Goal: Task Accomplishment & Management: Manage account settings

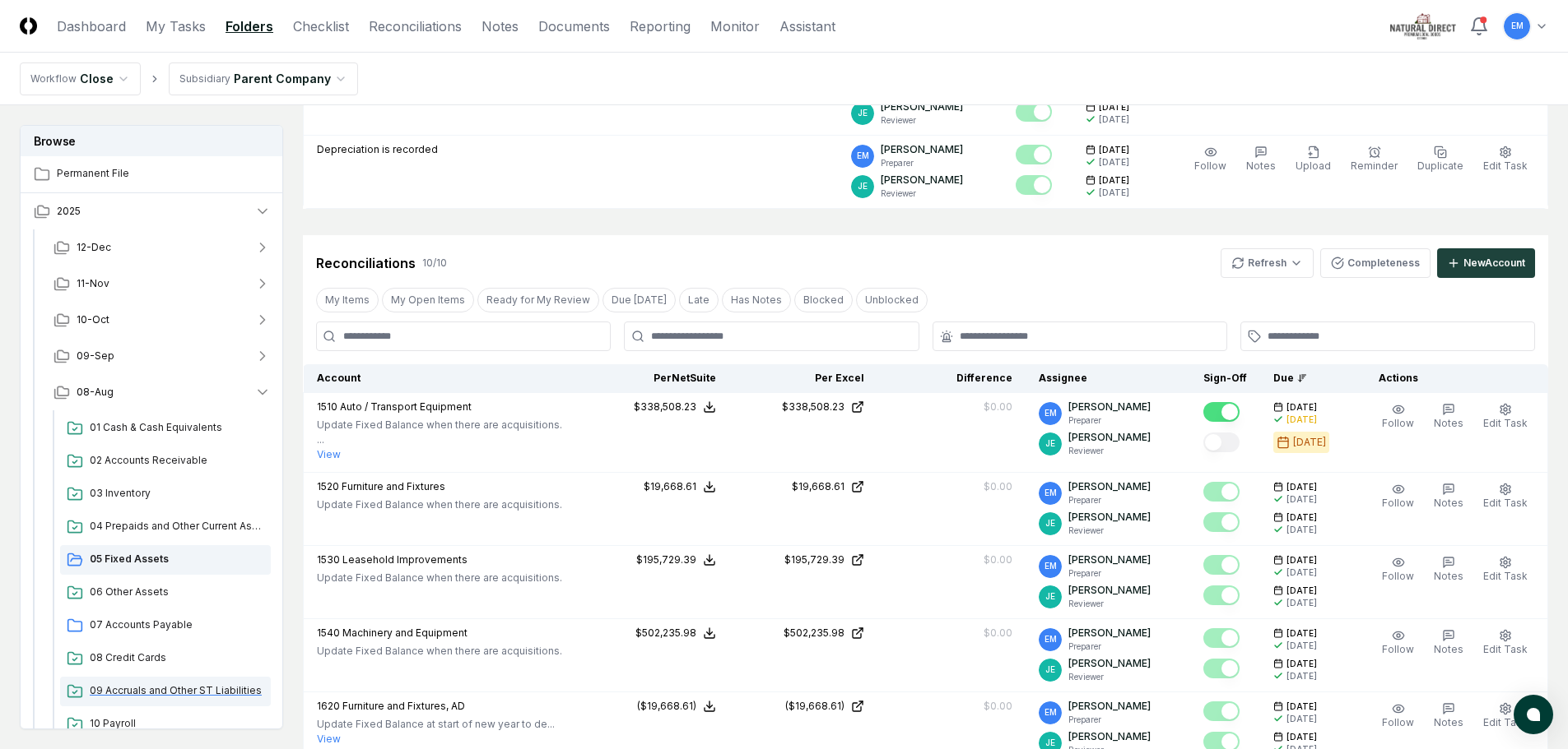
scroll to position [164, 0]
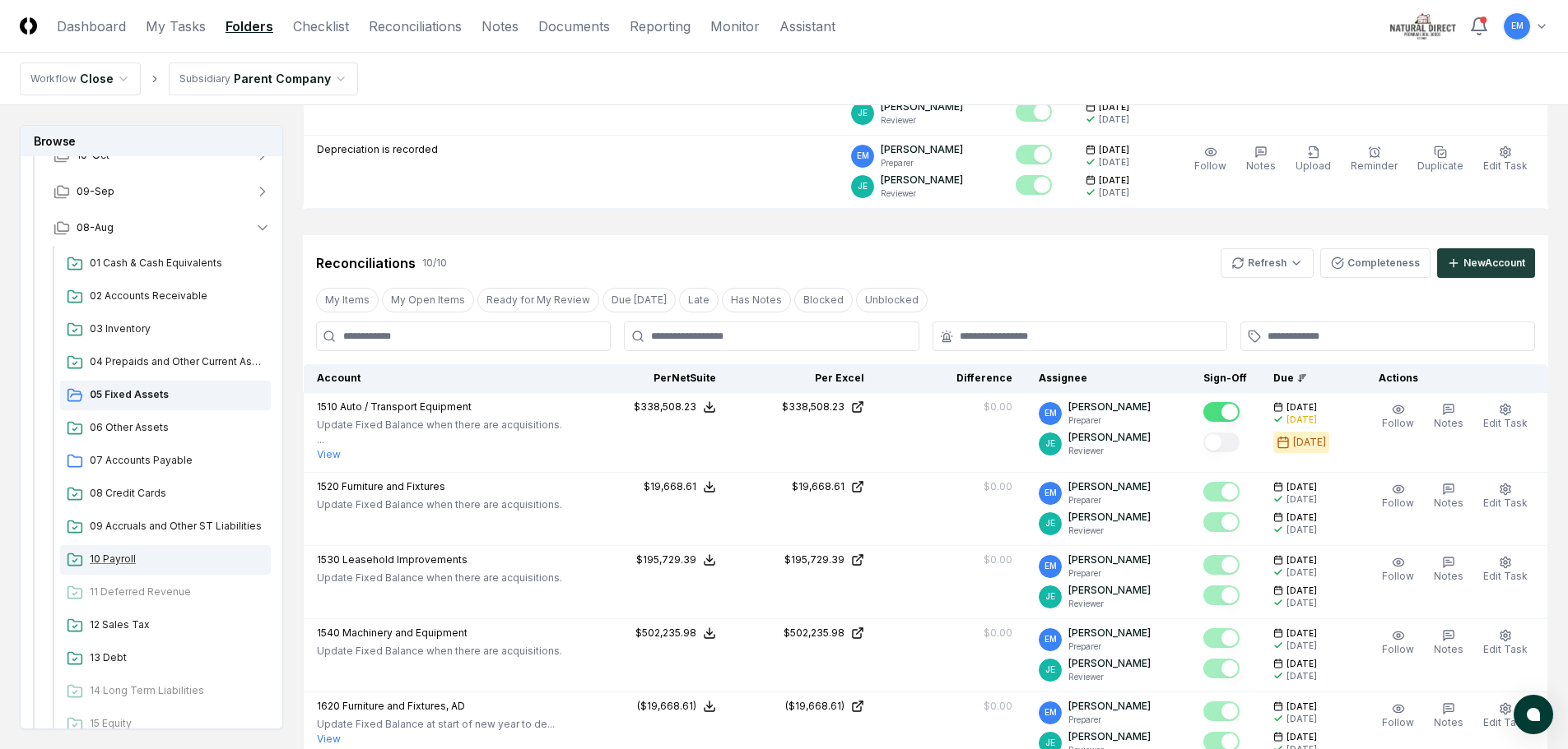
click at [109, 560] on span "10 Payroll" at bounding box center [177, 560] width 174 height 15
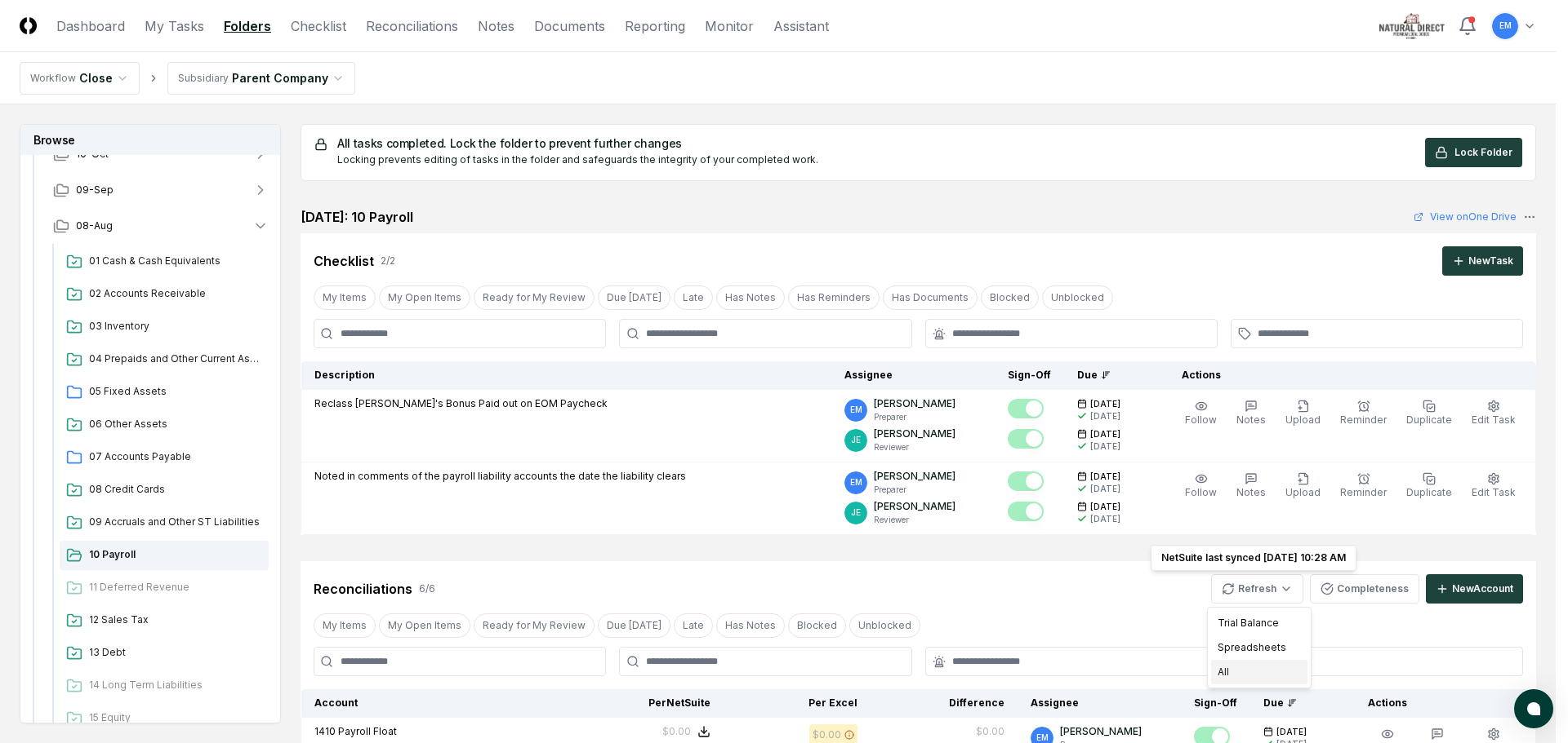
click at [1248, 667] on div "All" at bounding box center [1258, 672] width 96 height 24
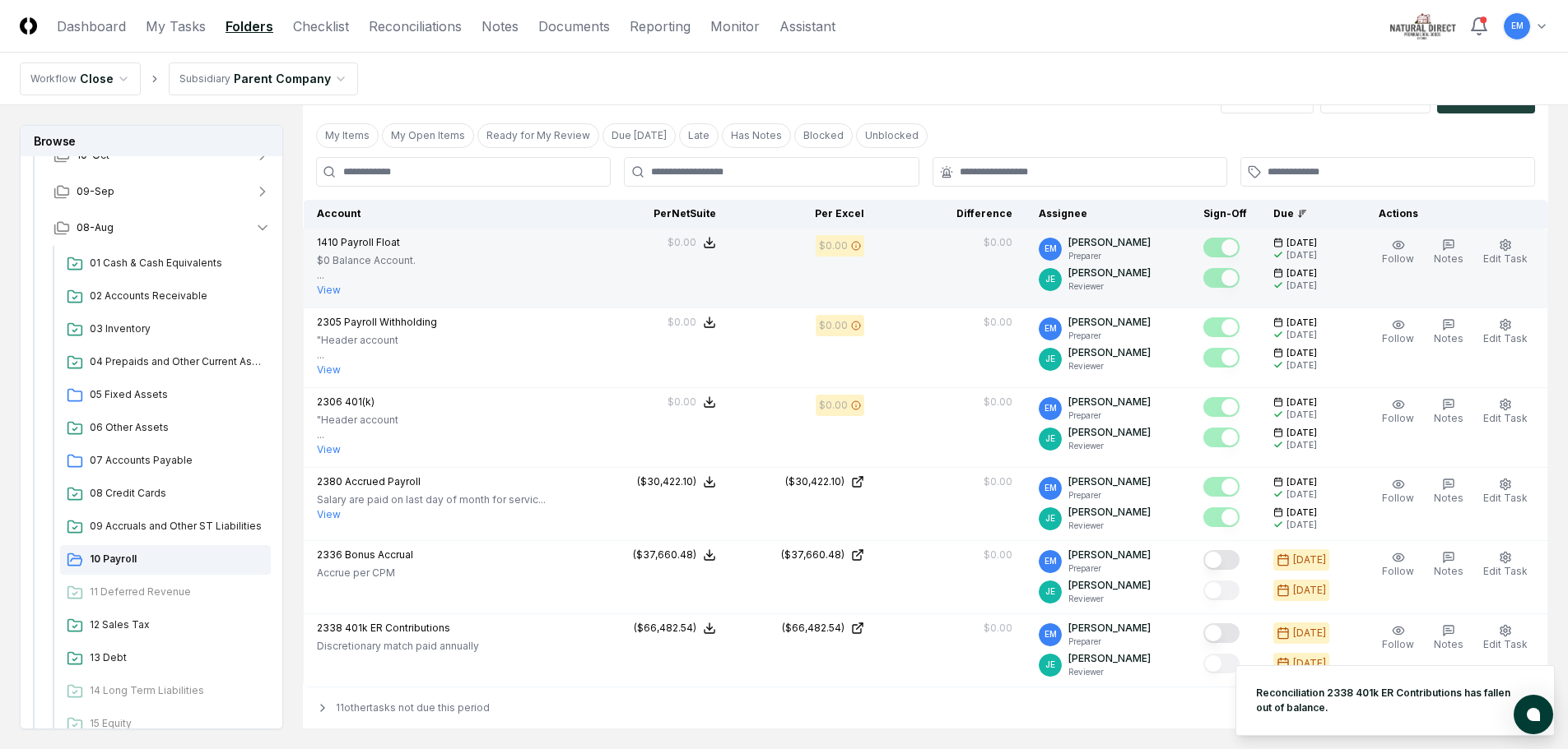
scroll to position [493, 0]
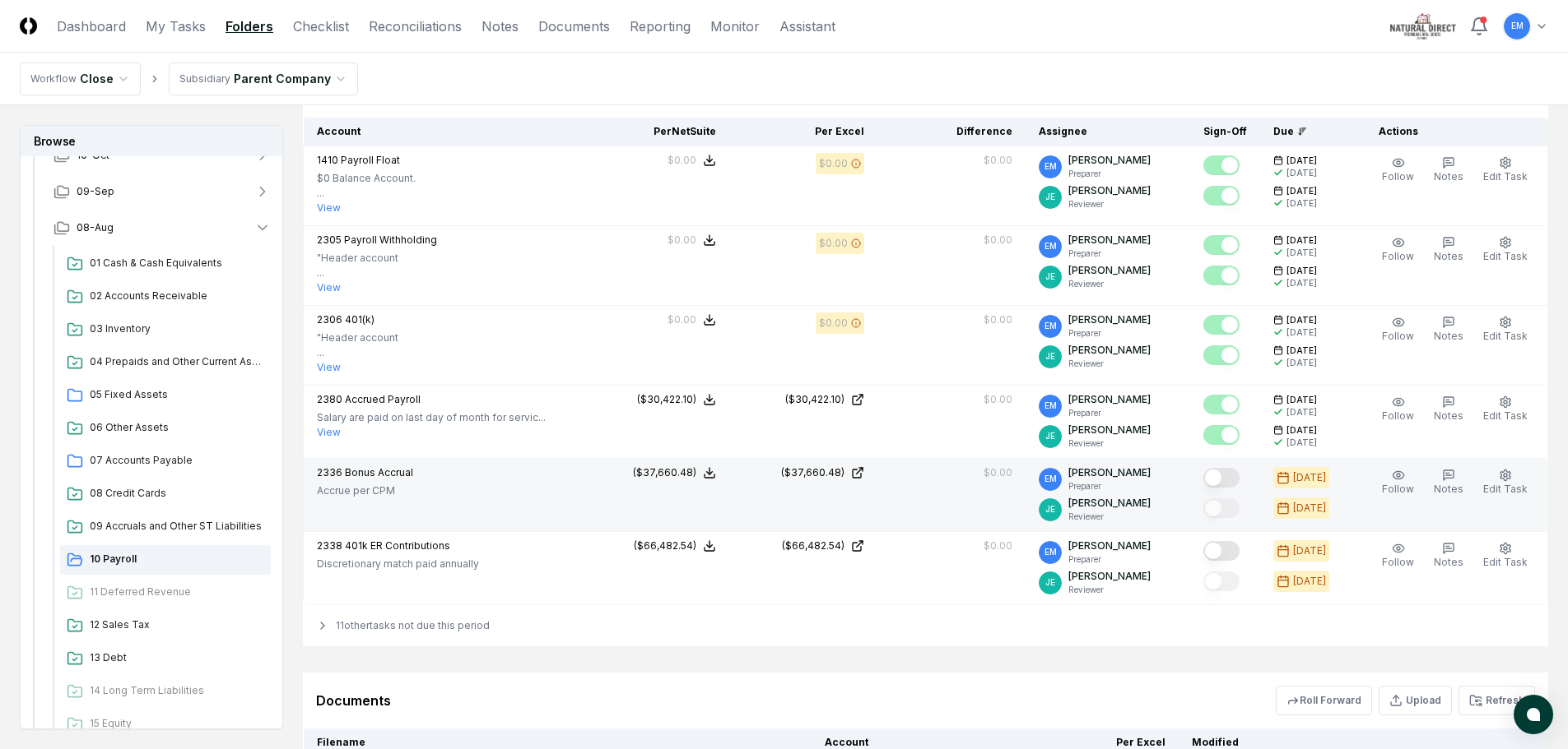
click at [1240, 475] on button "Mark complete" at bounding box center [1221, 477] width 36 height 19
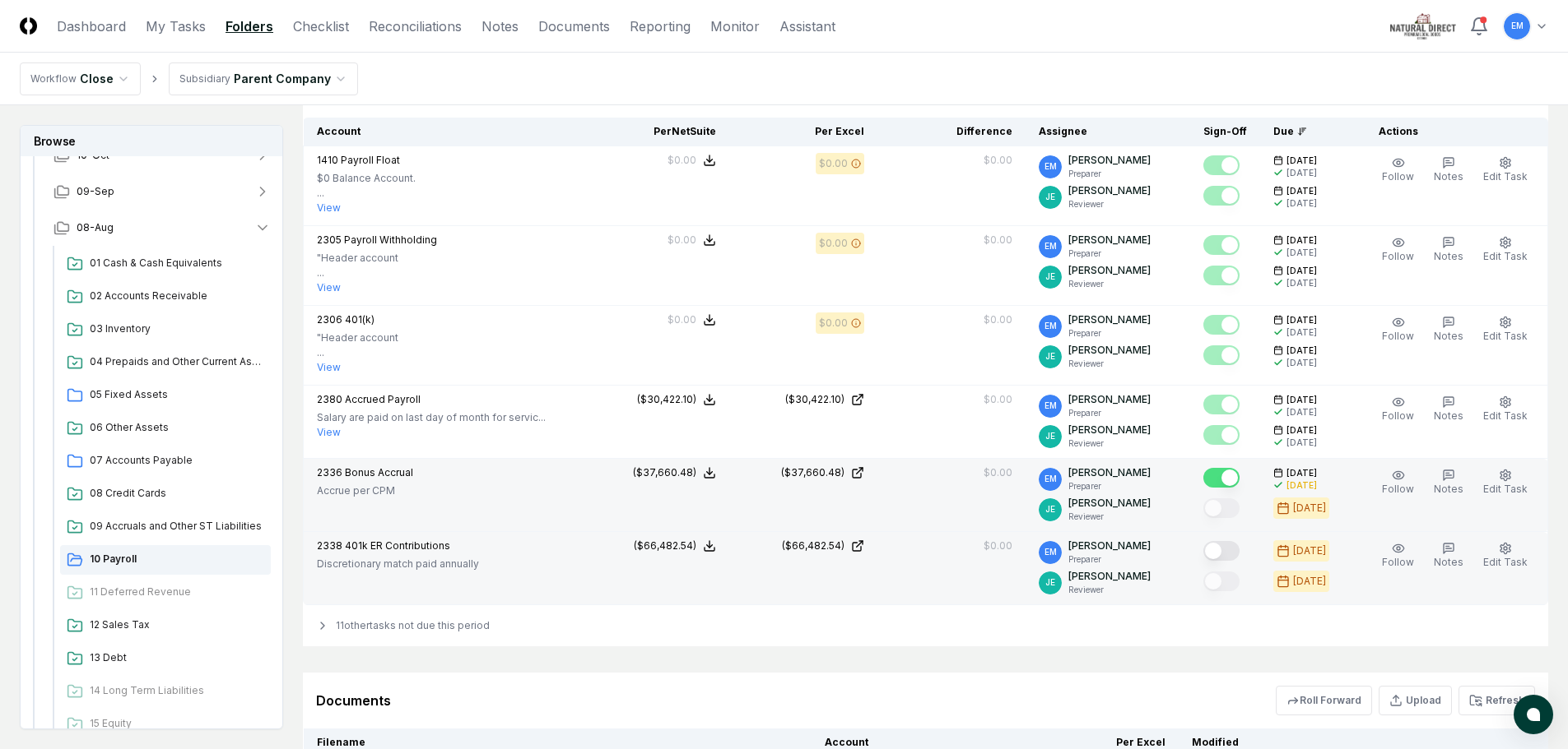
click at [1238, 553] on button "Mark complete" at bounding box center [1221, 550] width 36 height 19
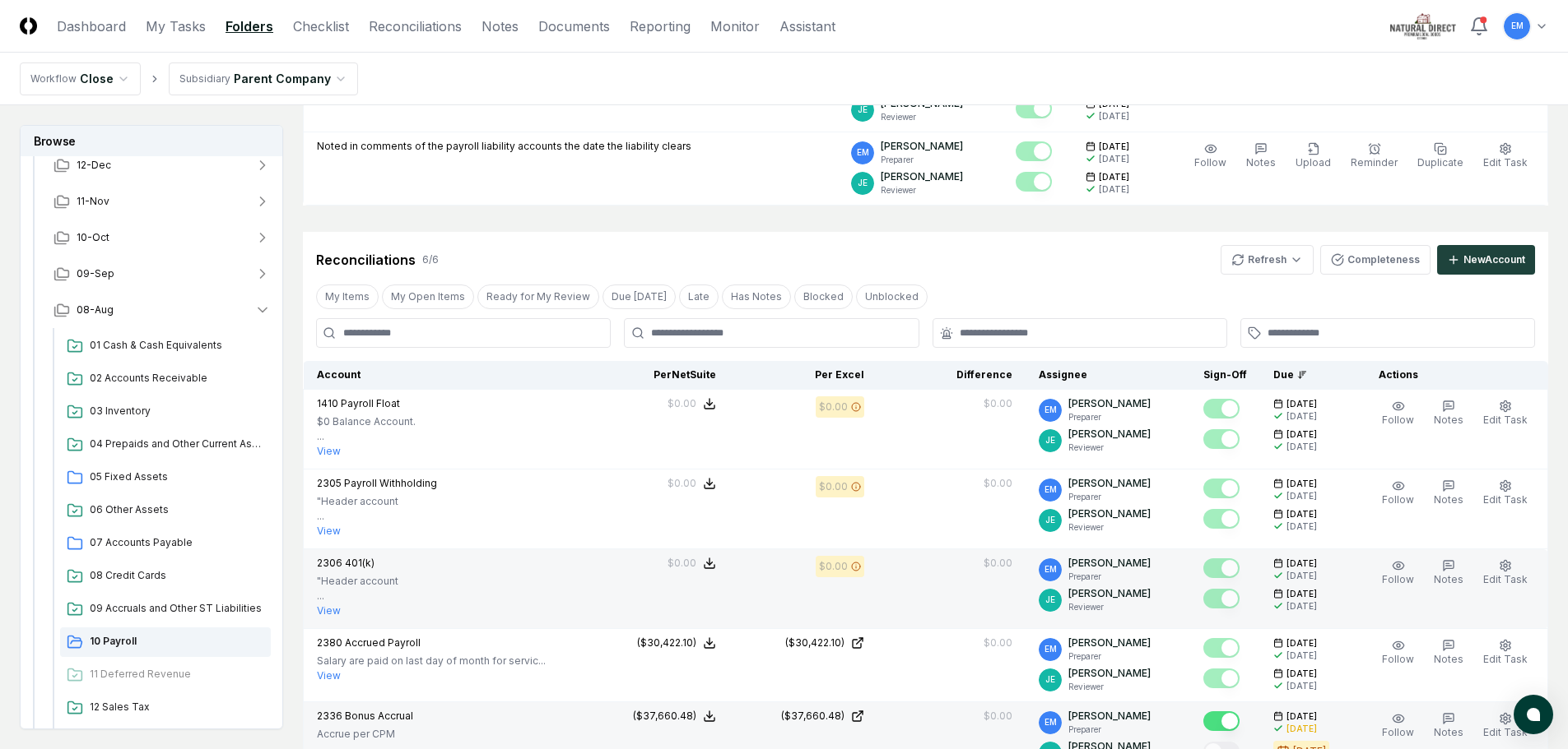
scroll to position [0, 0]
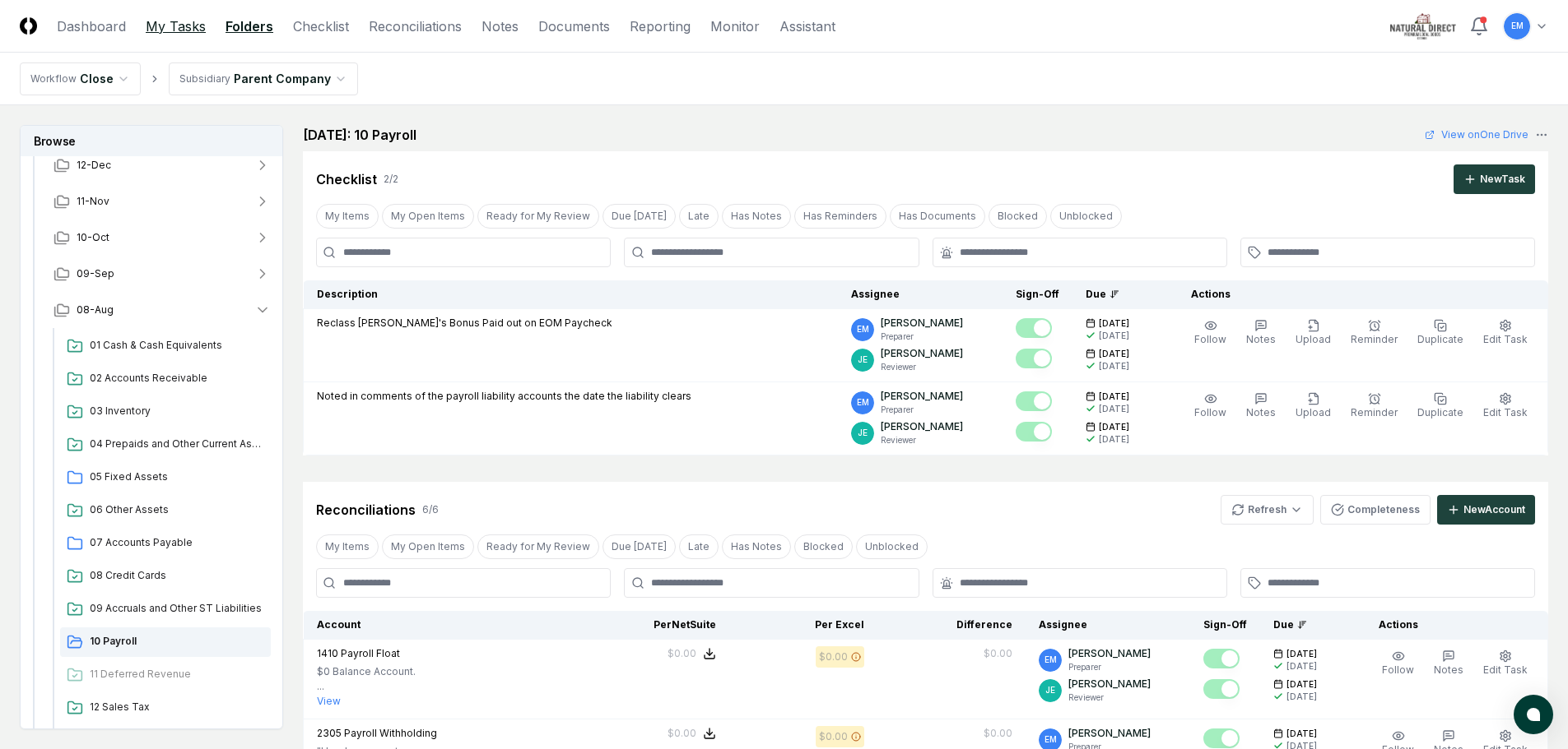
click at [191, 19] on link "My Tasks" at bounding box center [175, 26] width 60 height 19
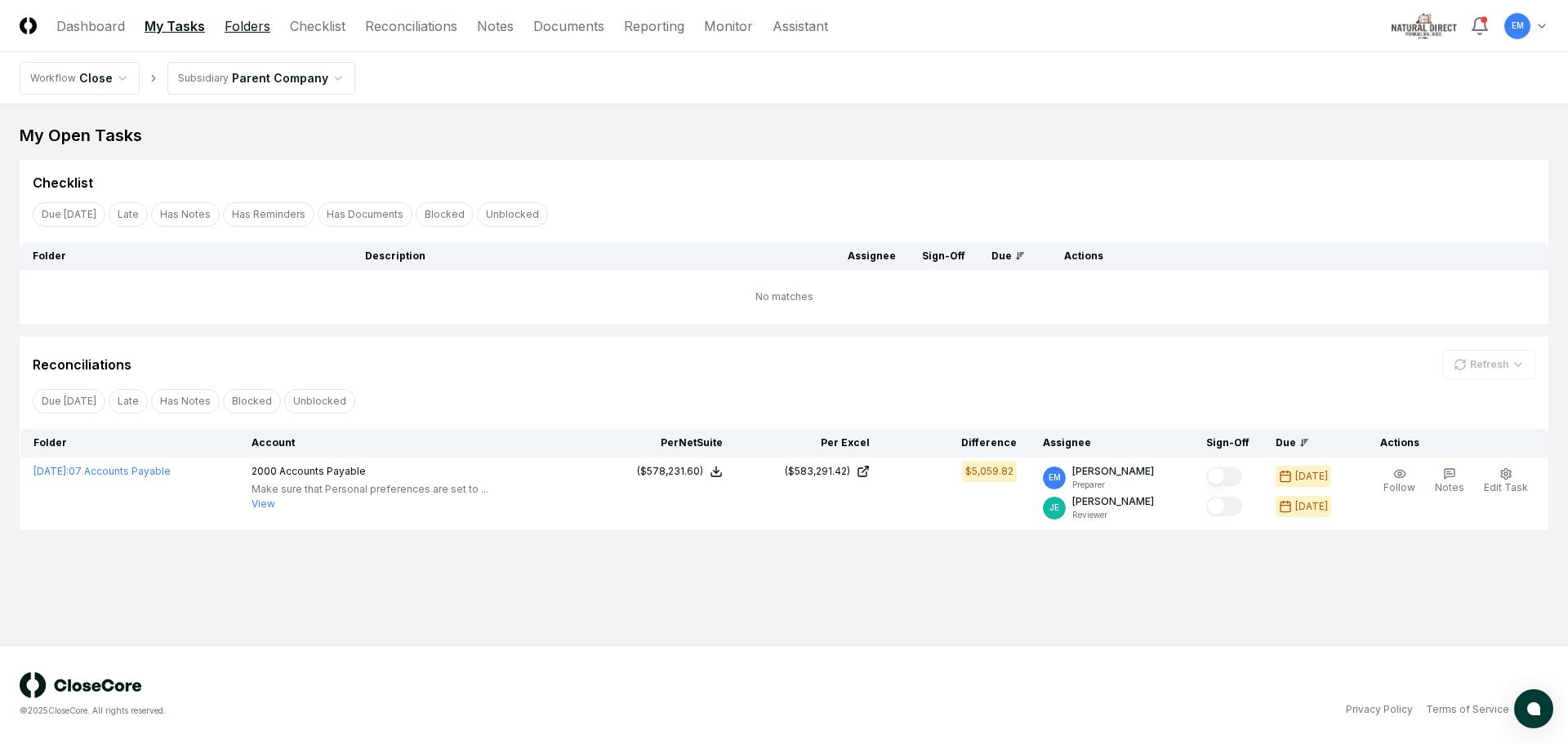
drag, startPoint x: 255, startPoint y: 27, endPoint x: 253, endPoint y: 35, distance: 8.2
click at [255, 27] on link "Folders" at bounding box center [247, 26] width 46 height 19
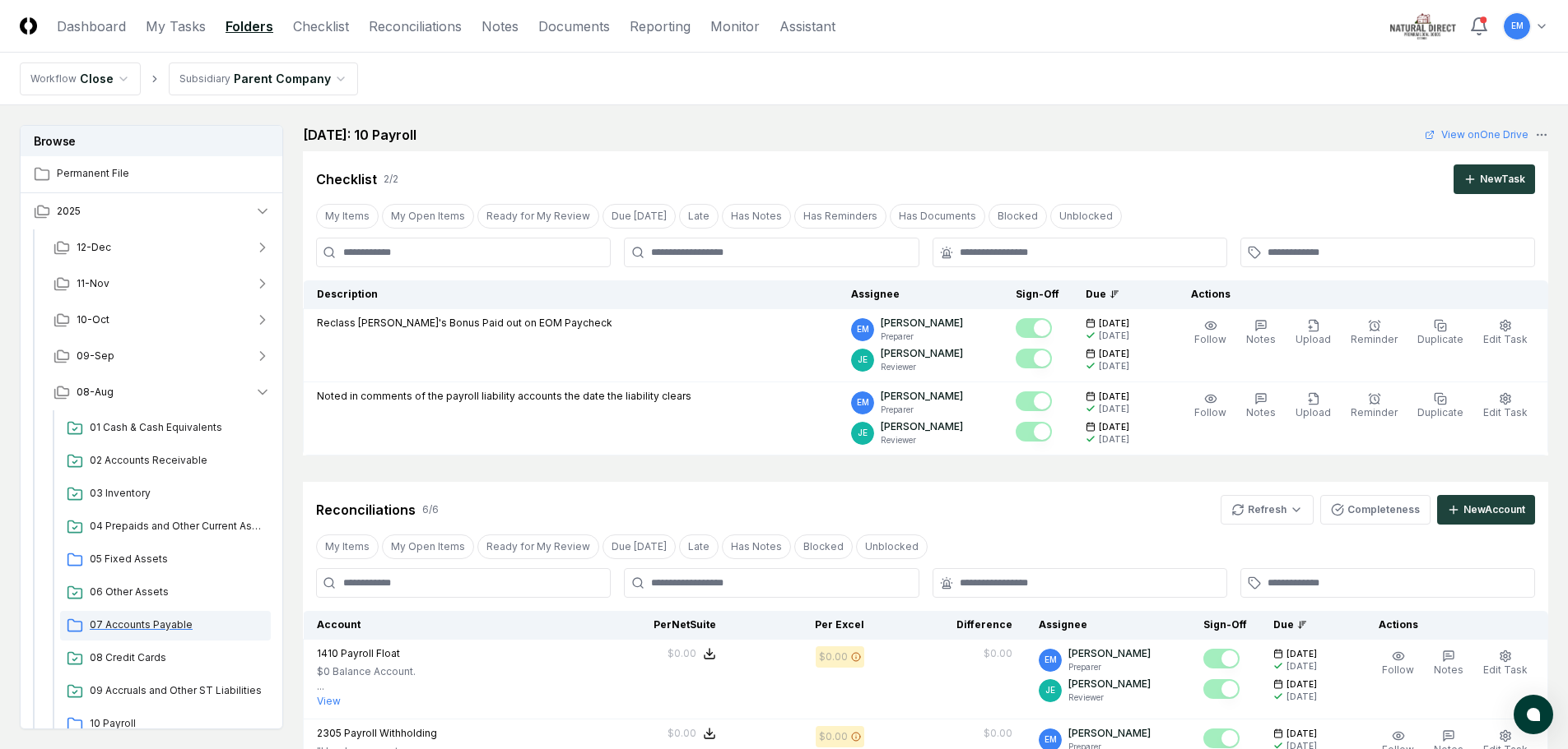
click at [126, 629] on span "07 Accounts Payable" at bounding box center [177, 625] width 174 height 15
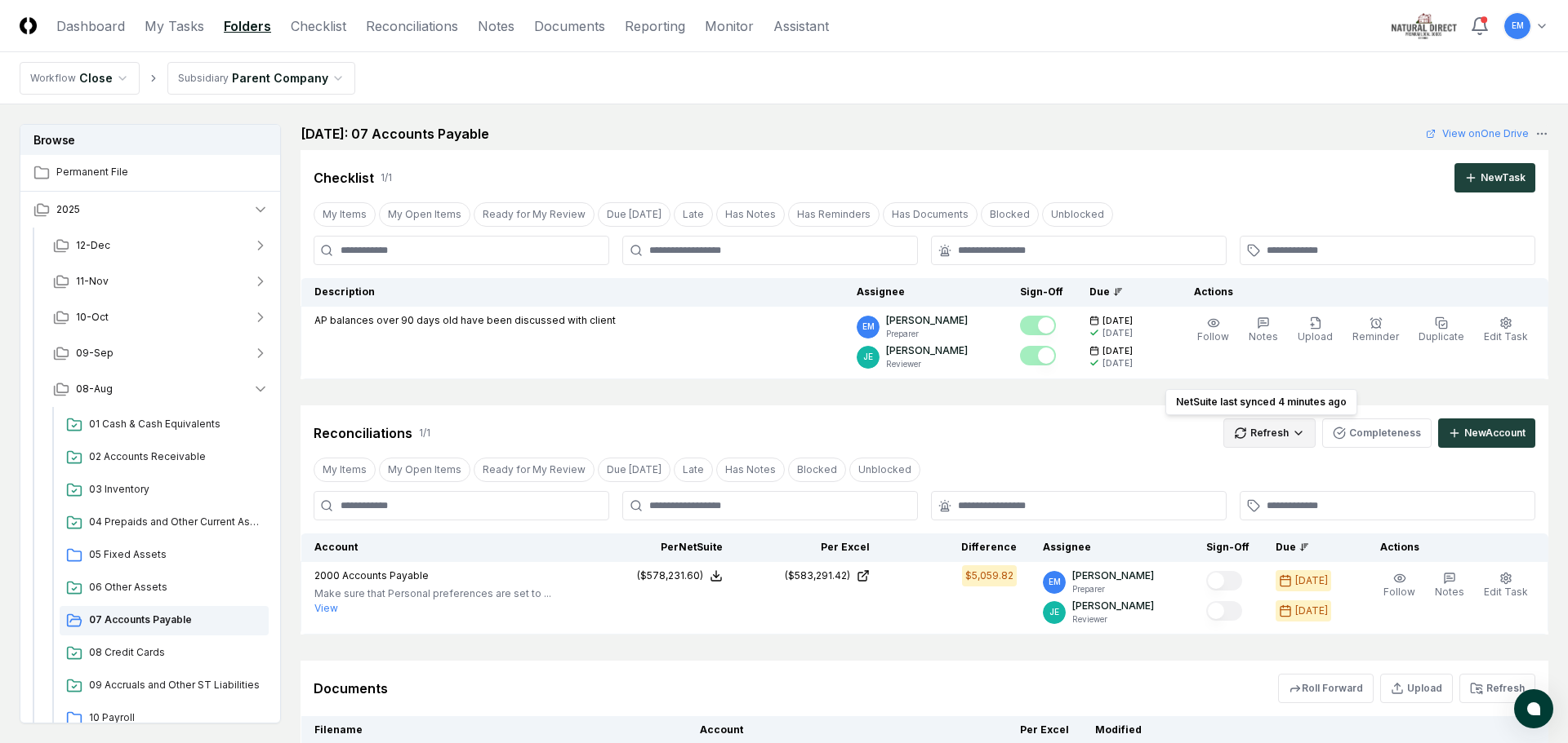
click at [1289, 432] on html "CloseCore Dashboard My Tasks Folders Checklist Reconciliations Notes Documents …" at bounding box center [784, 452] width 1568 height 906
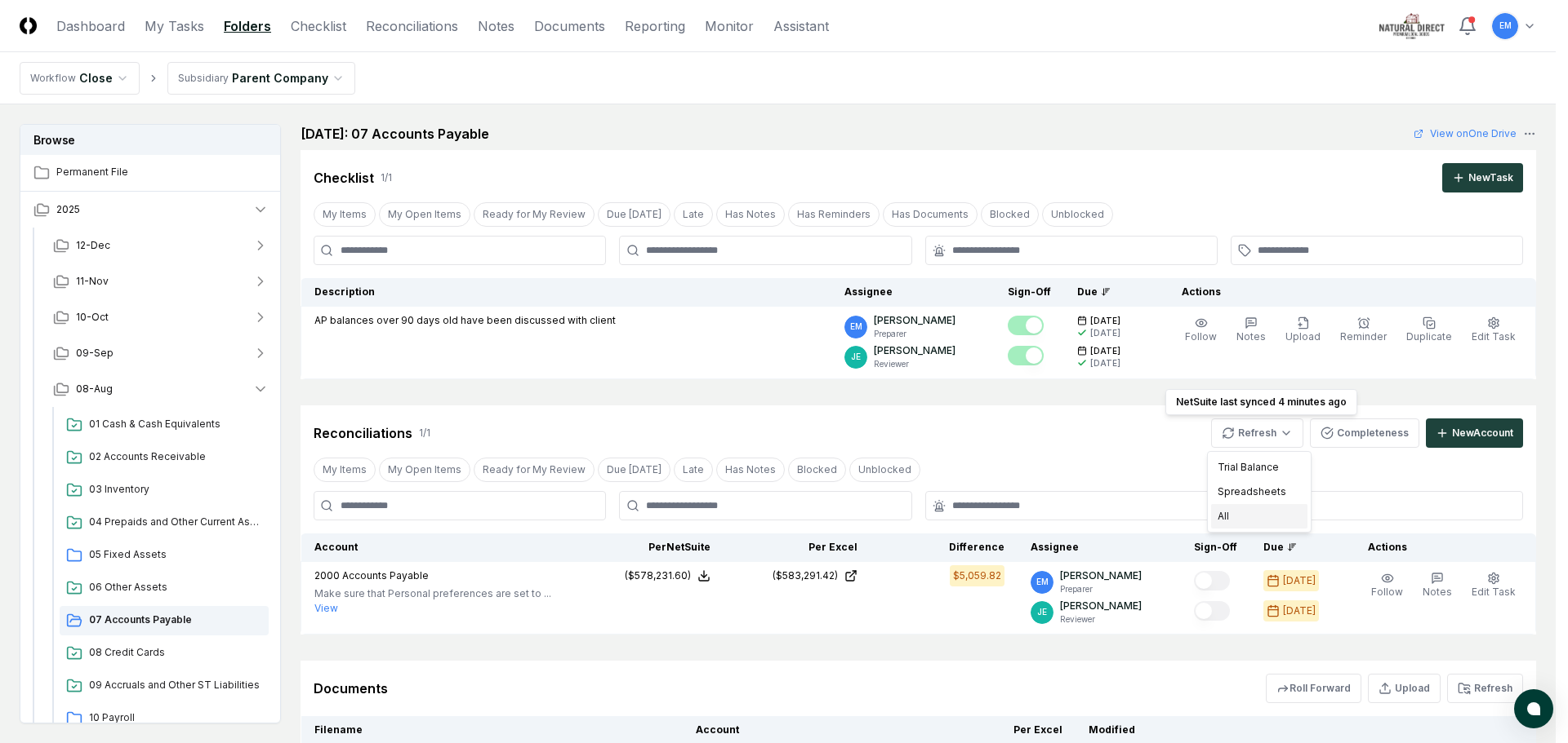
click at [1240, 523] on div "All" at bounding box center [1258, 516] width 96 height 24
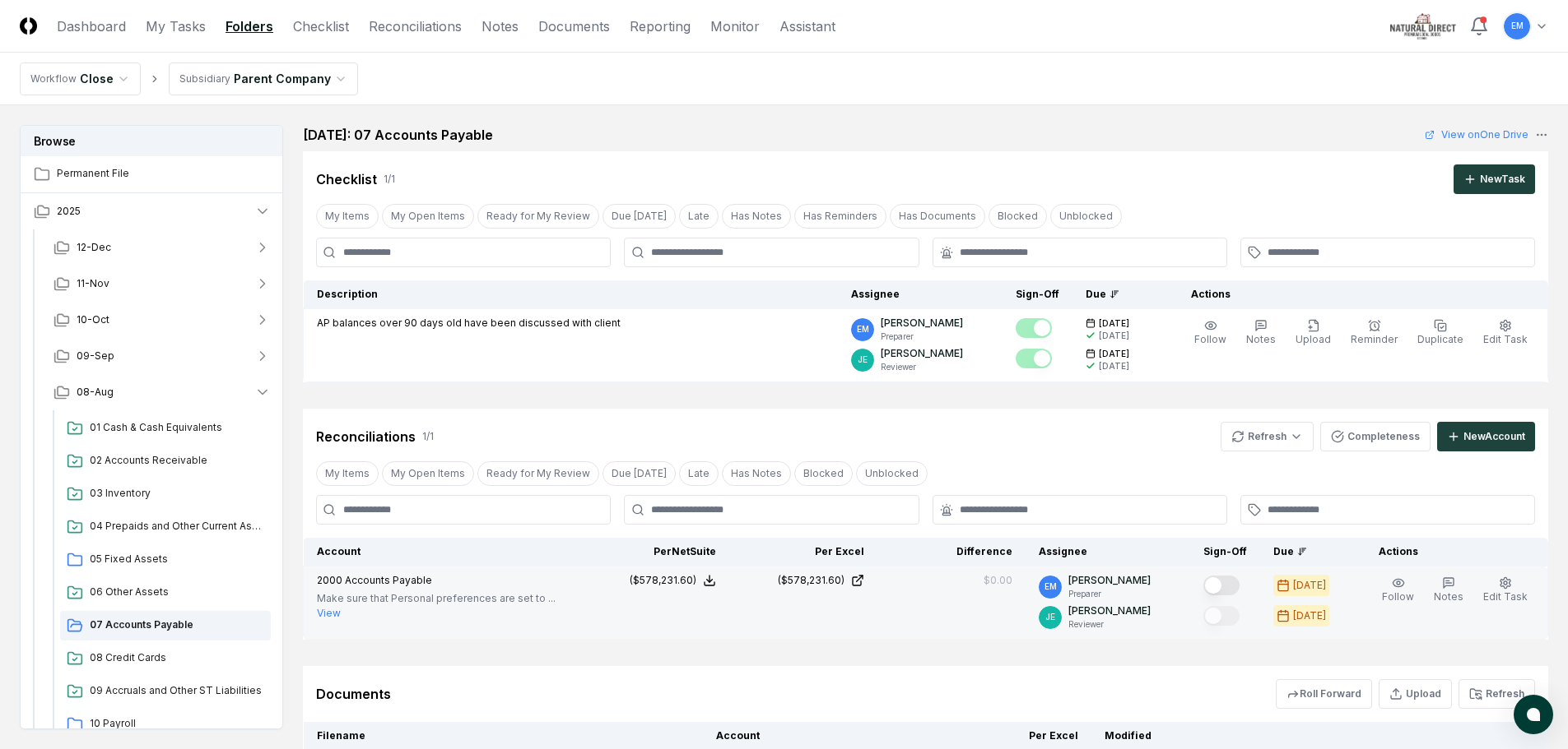
click at [1240, 583] on button "Mark complete" at bounding box center [1221, 585] width 36 height 19
click at [186, 23] on link "My Tasks" at bounding box center [175, 26] width 60 height 19
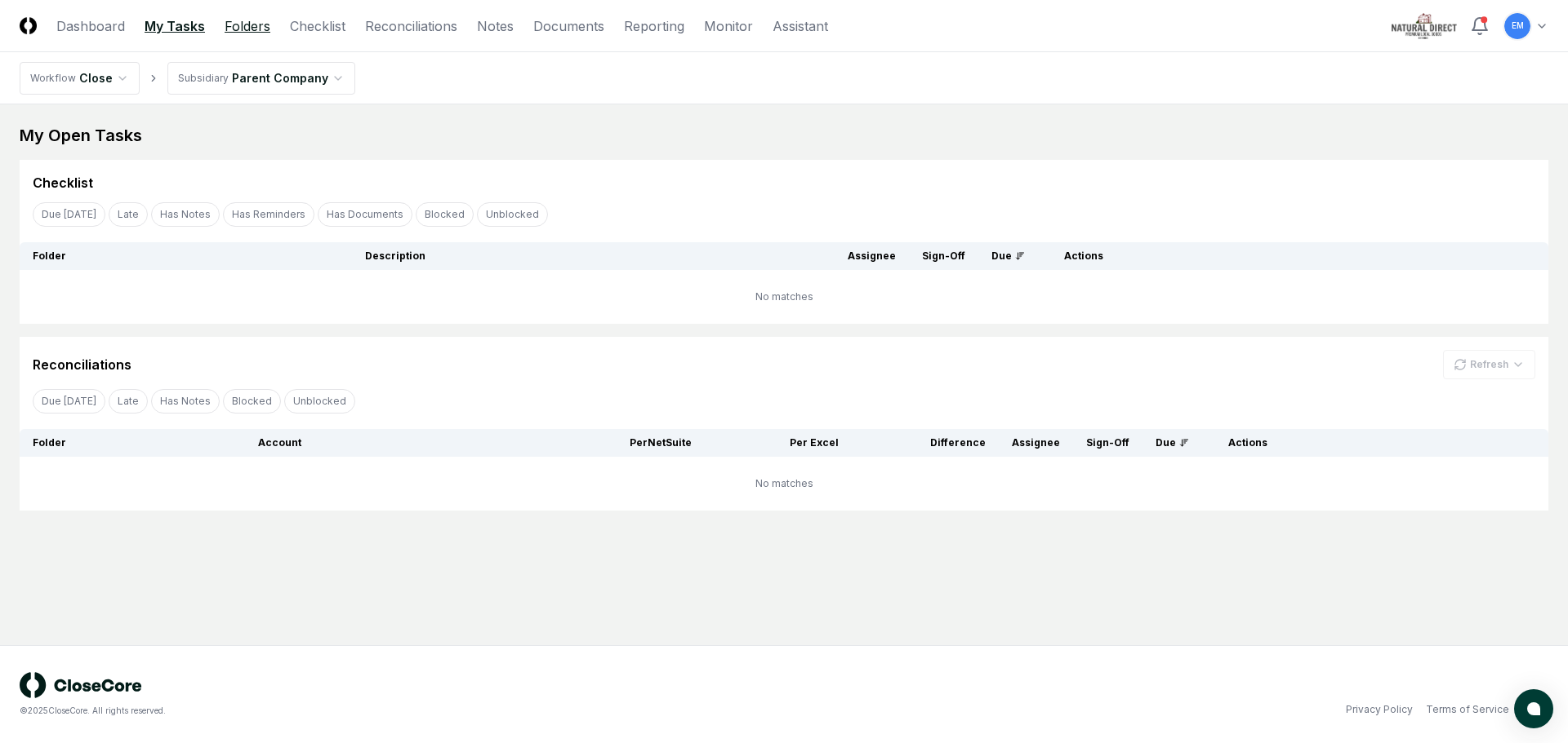
click at [244, 24] on link "Folders" at bounding box center [247, 26] width 46 height 19
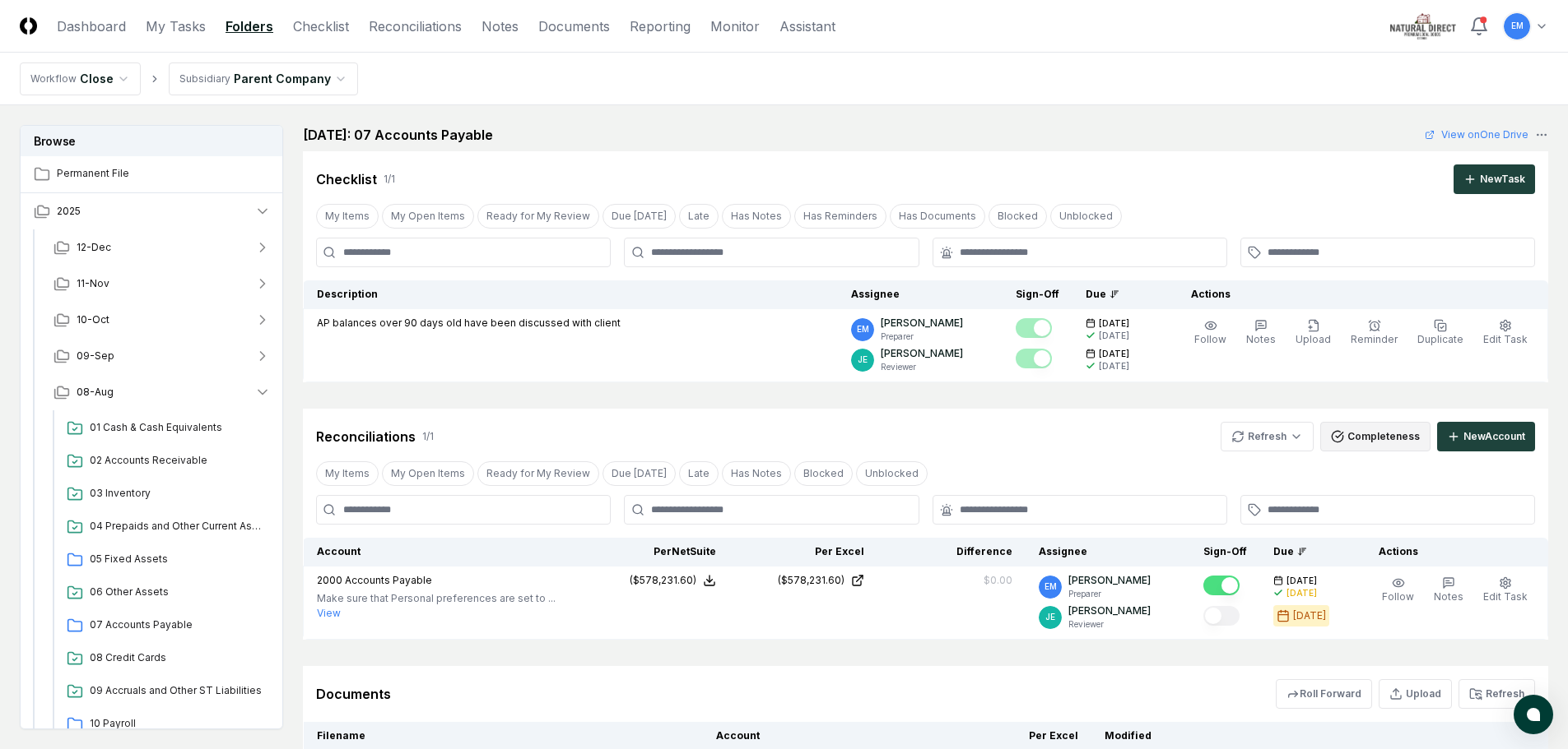
click at [1390, 436] on button "Completeness" at bounding box center [1375, 436] width 110 height 29
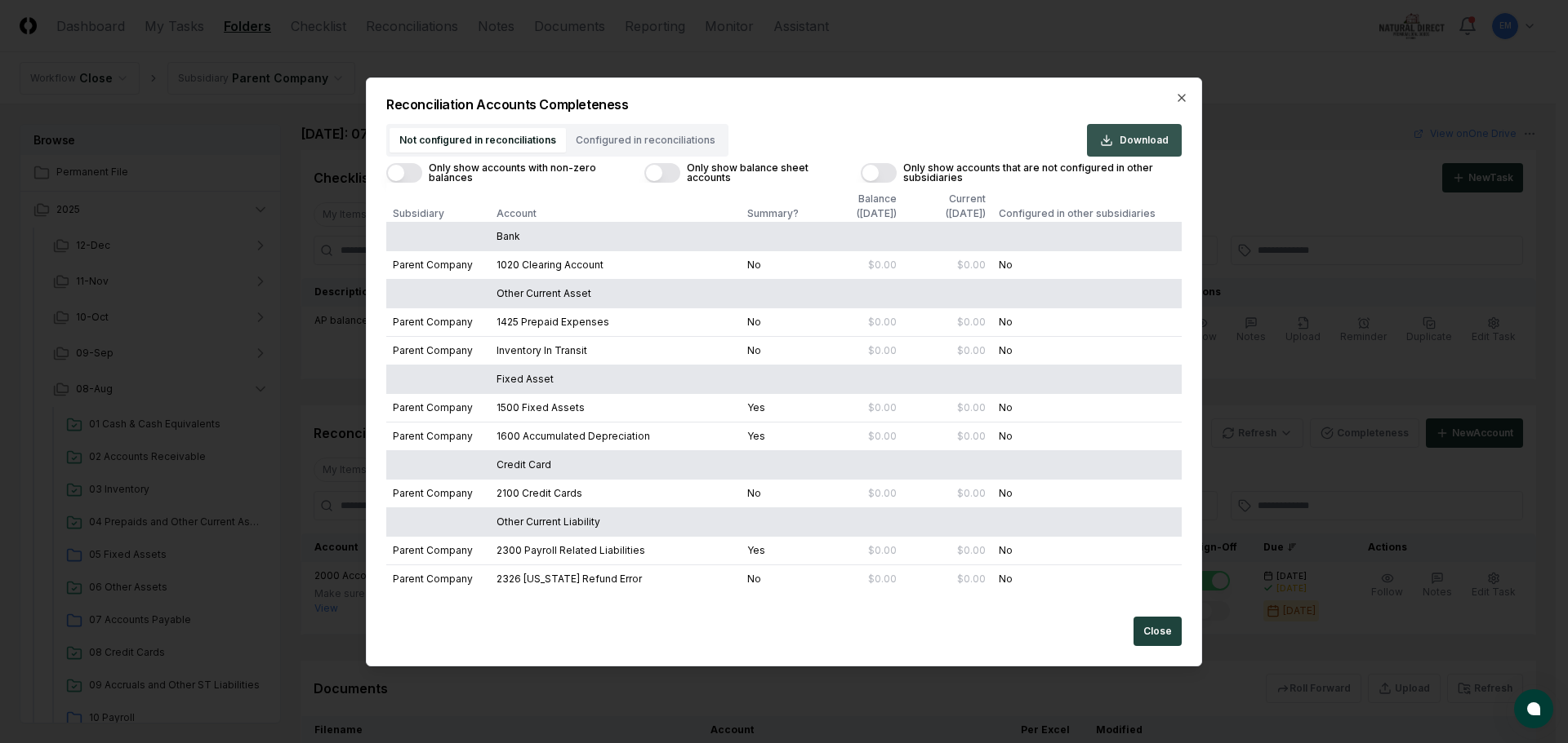
click at [1134, 139] on span "Download" at bounding box center [1144, 140] width 49 height 15
click at [1180, 96] on icon "button" at bounding box center [1181, 98] width 7 height 7
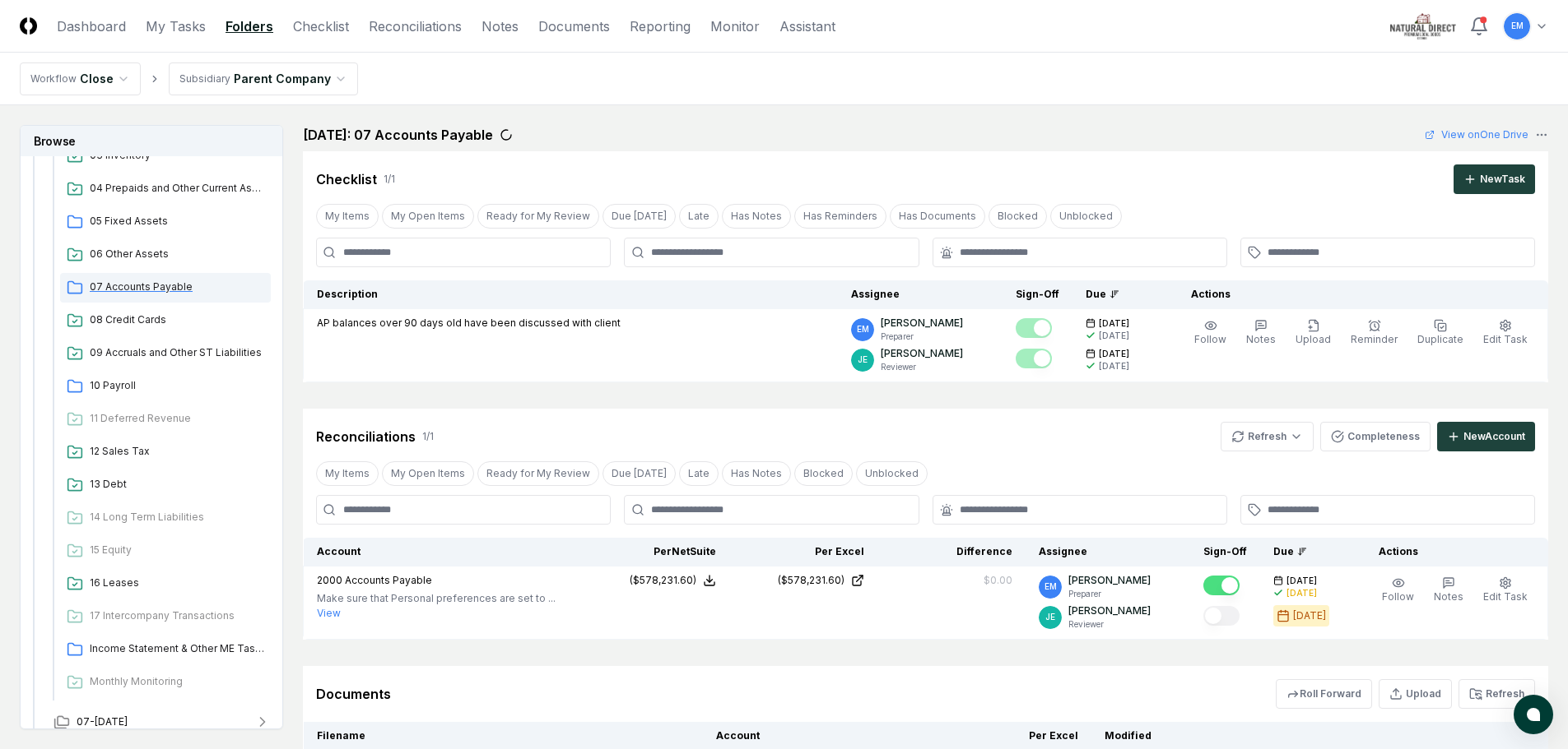
scroll to position [412, 0]
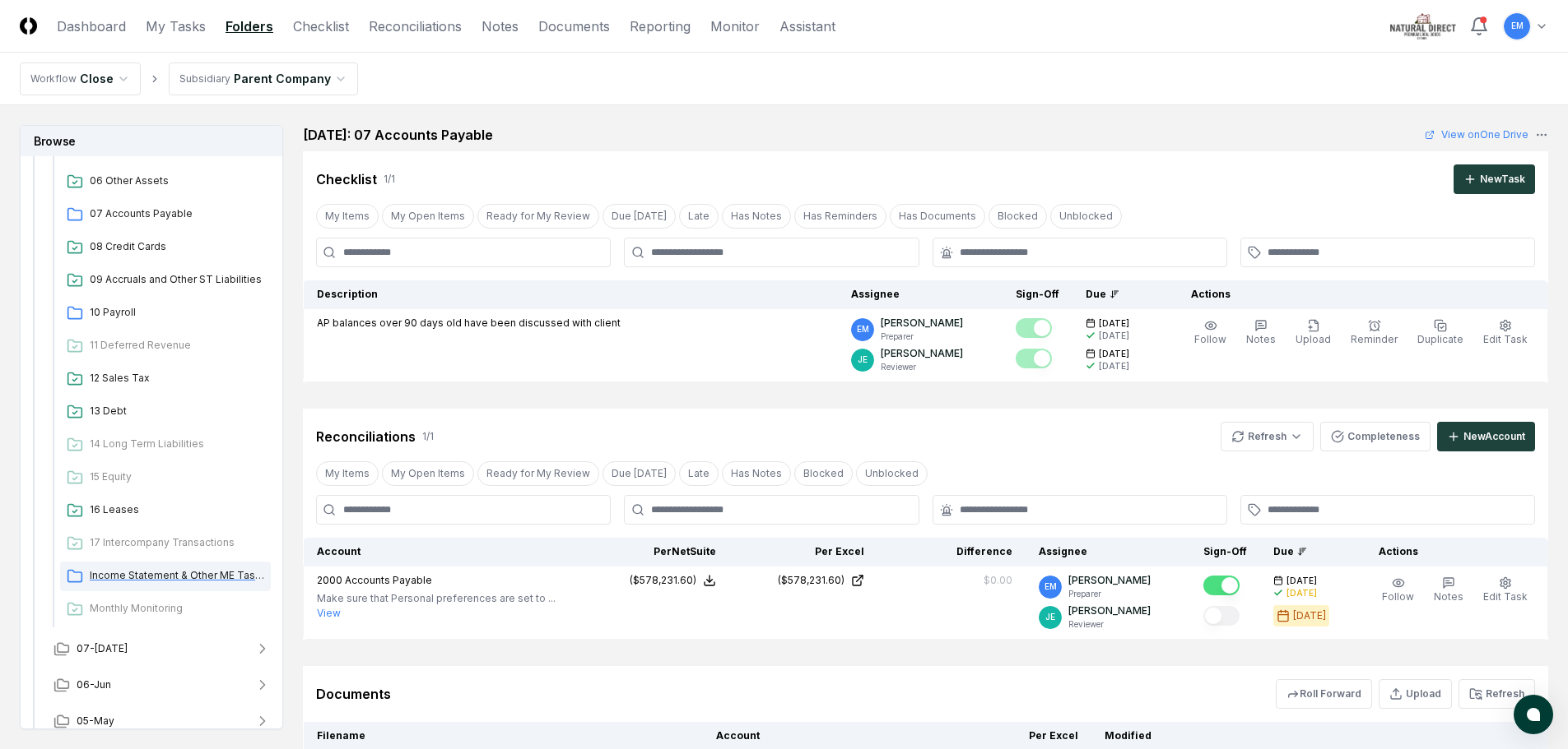
click at [157, 572] on span "Income Statement & Other ME Tasks" at bounding box center [177, 576] width 174 height 15
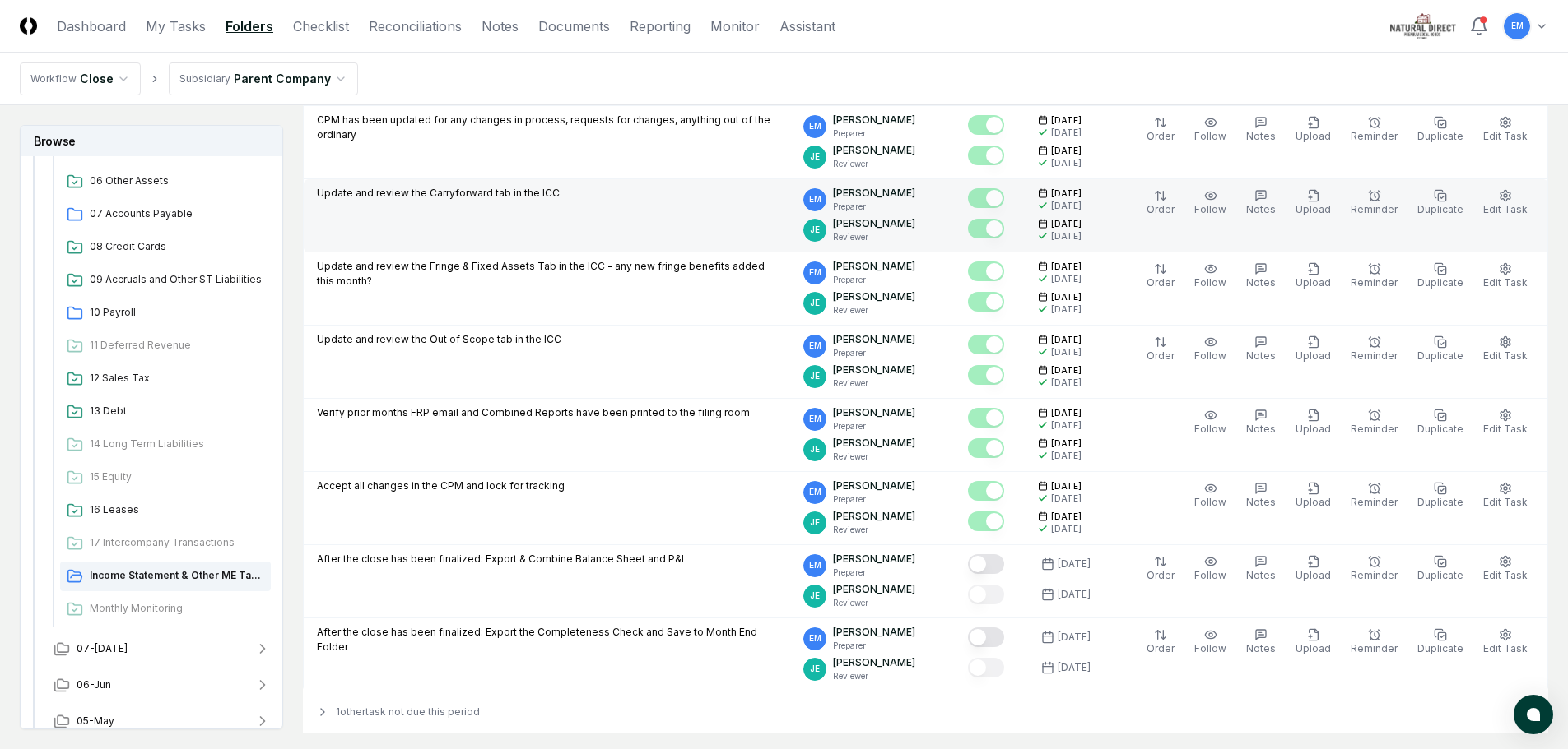
scroll to position [329, 0]
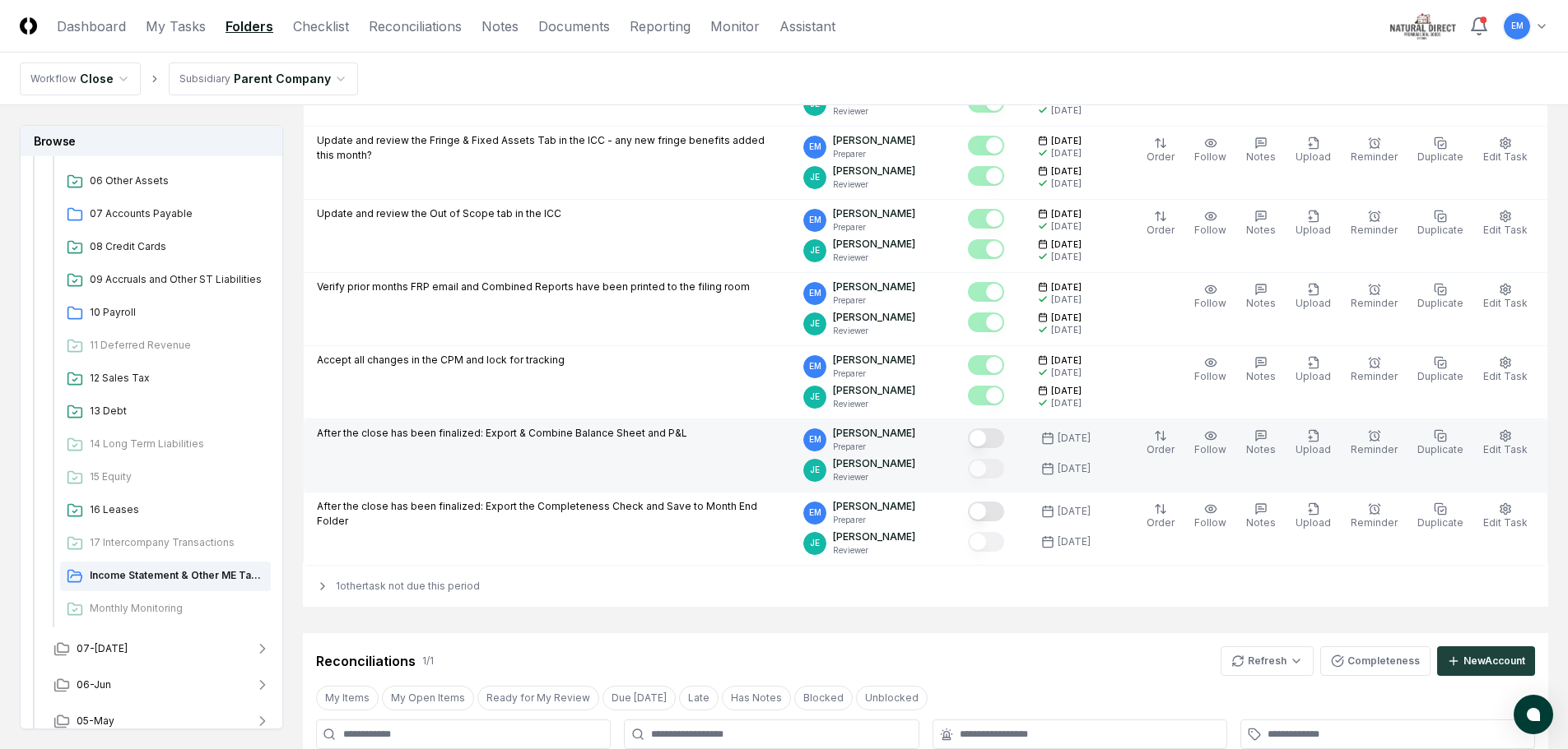
click at [1004, 436] on button "Mark complete" at bounding box center [985, 438] width 36 height 19
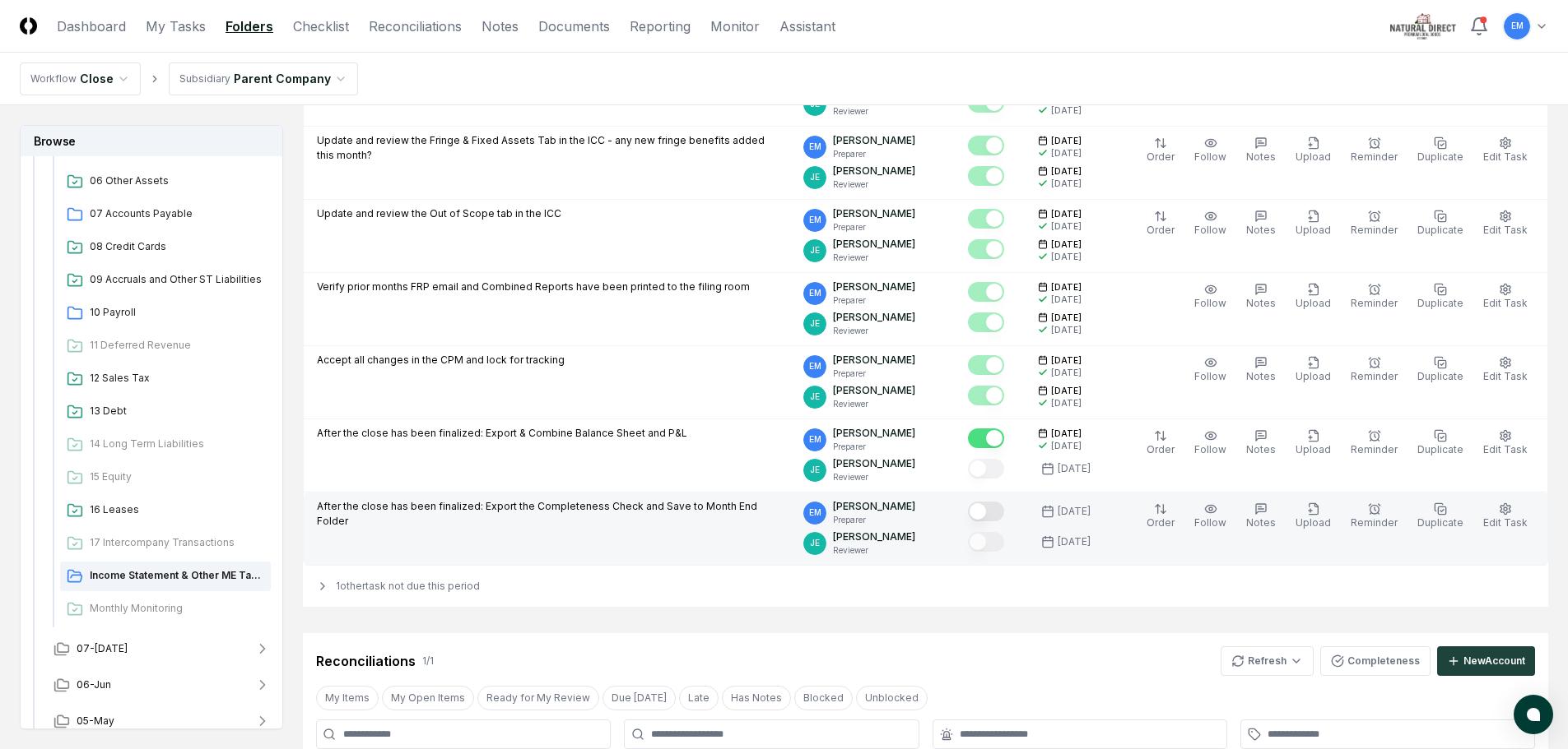
drag, startPoint x: 1012, startPoint y: 508, endPoint x: 752, endPoint y: 496, distance: 260.3
click at [1004, 508] on button "Mark complete" at bounding box center [985, 511] width 36 height 19
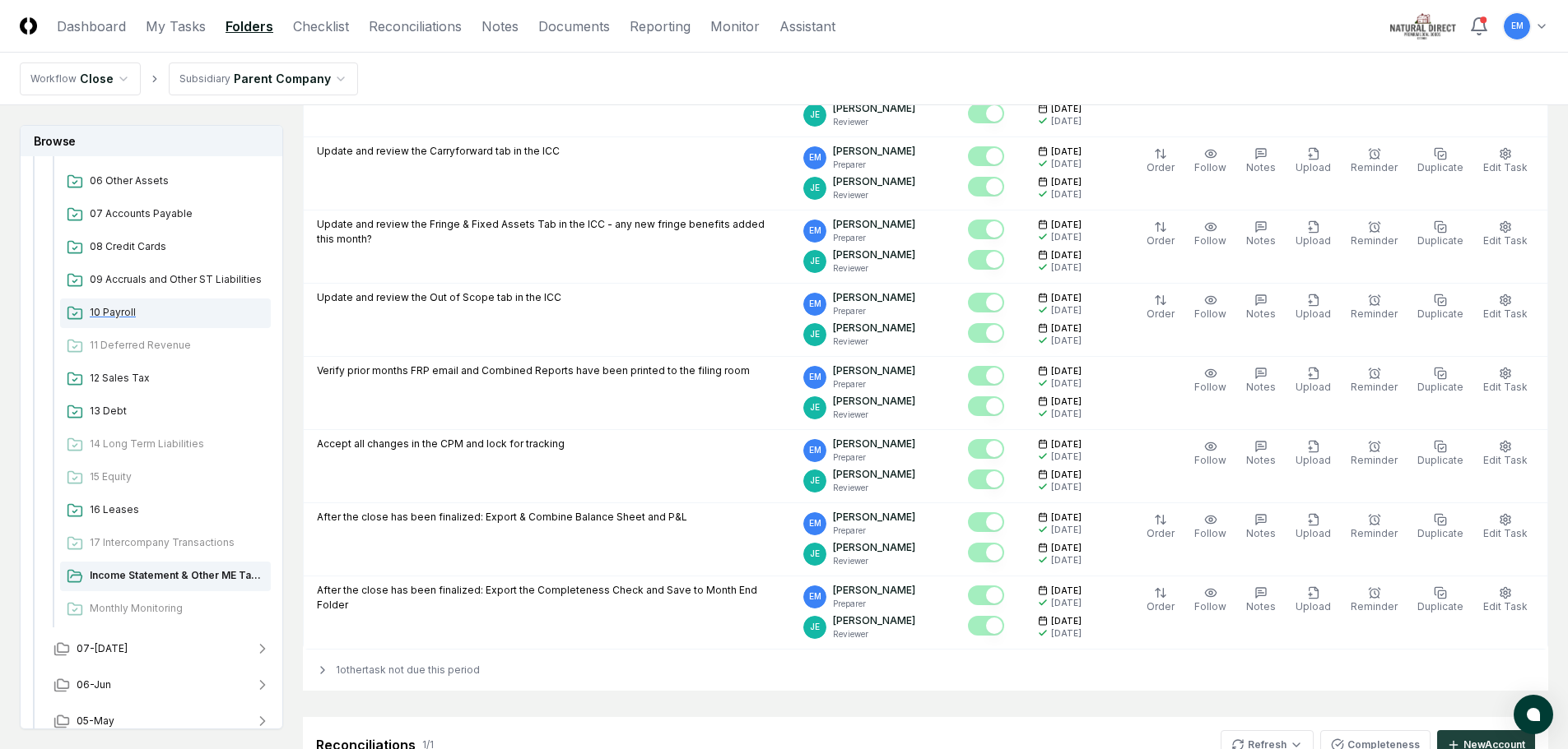
scroll to position [0, 0]
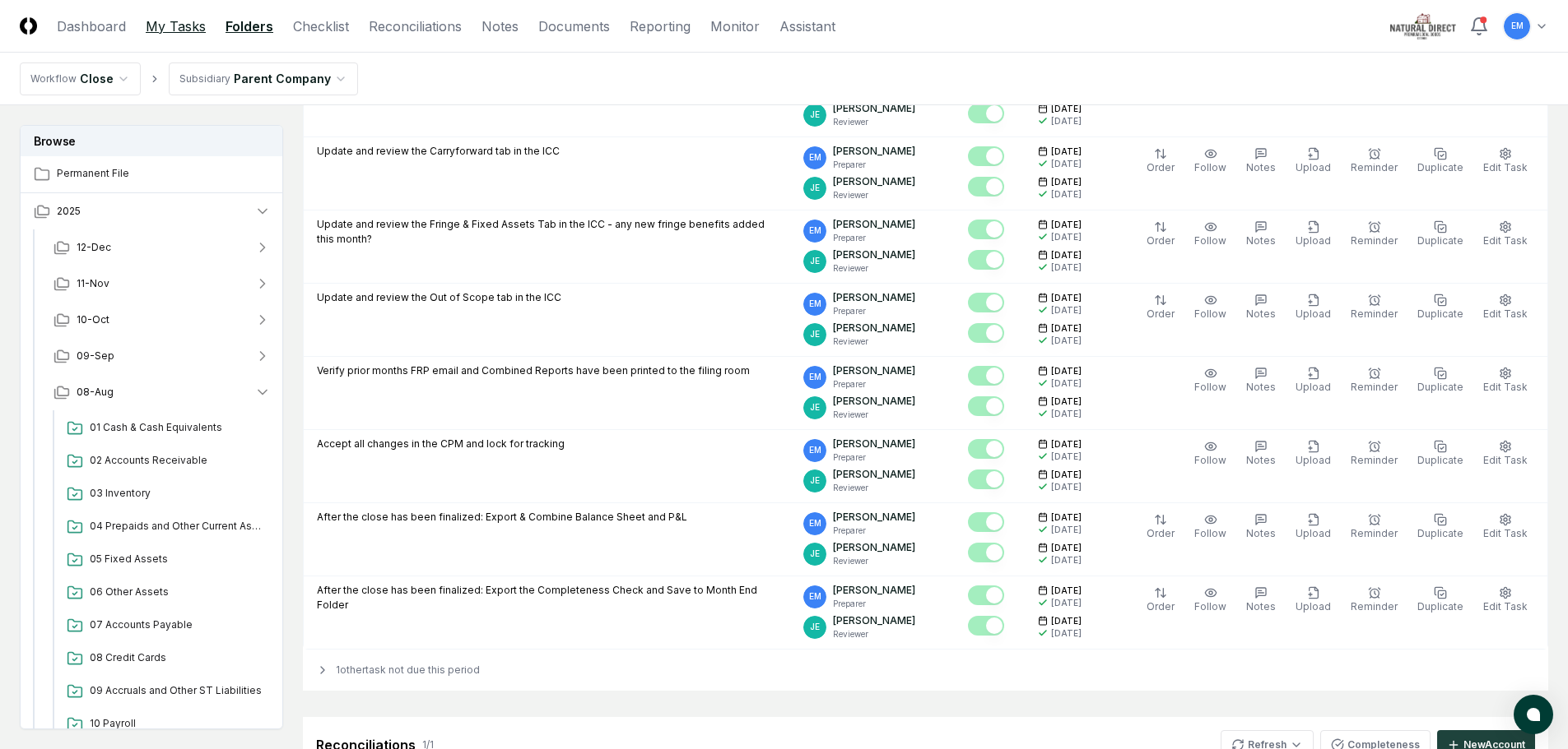
click at [175, 27] on link "My Tasks" at bounding box center [175, 26] width 60 height 19
